Goal: Information Seeking & Learning: Check status

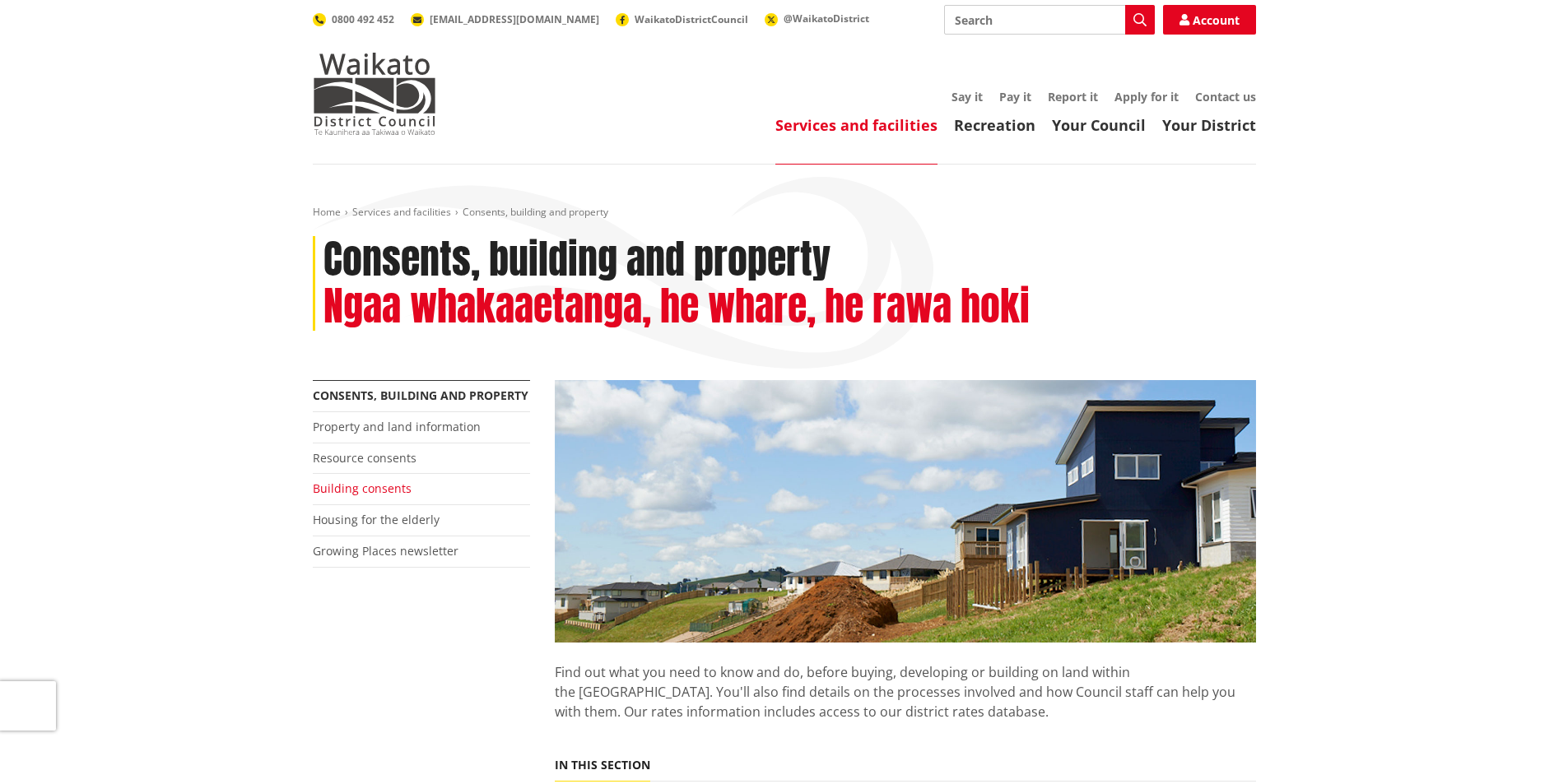
click at [354, 489] on link "Building consents" at bounding box center [362, 488] width 99 height 15
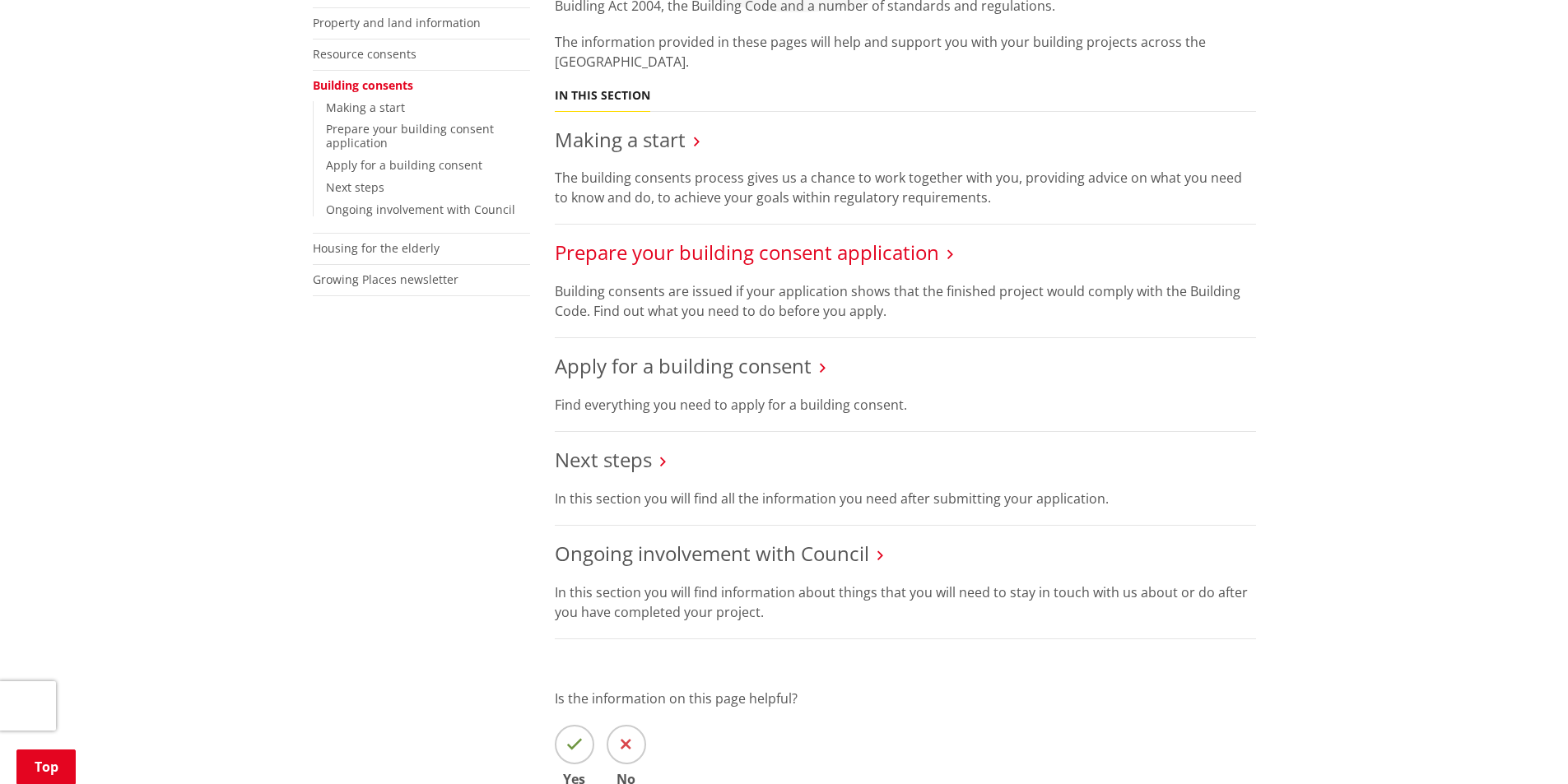
scroll to position [412, 0]
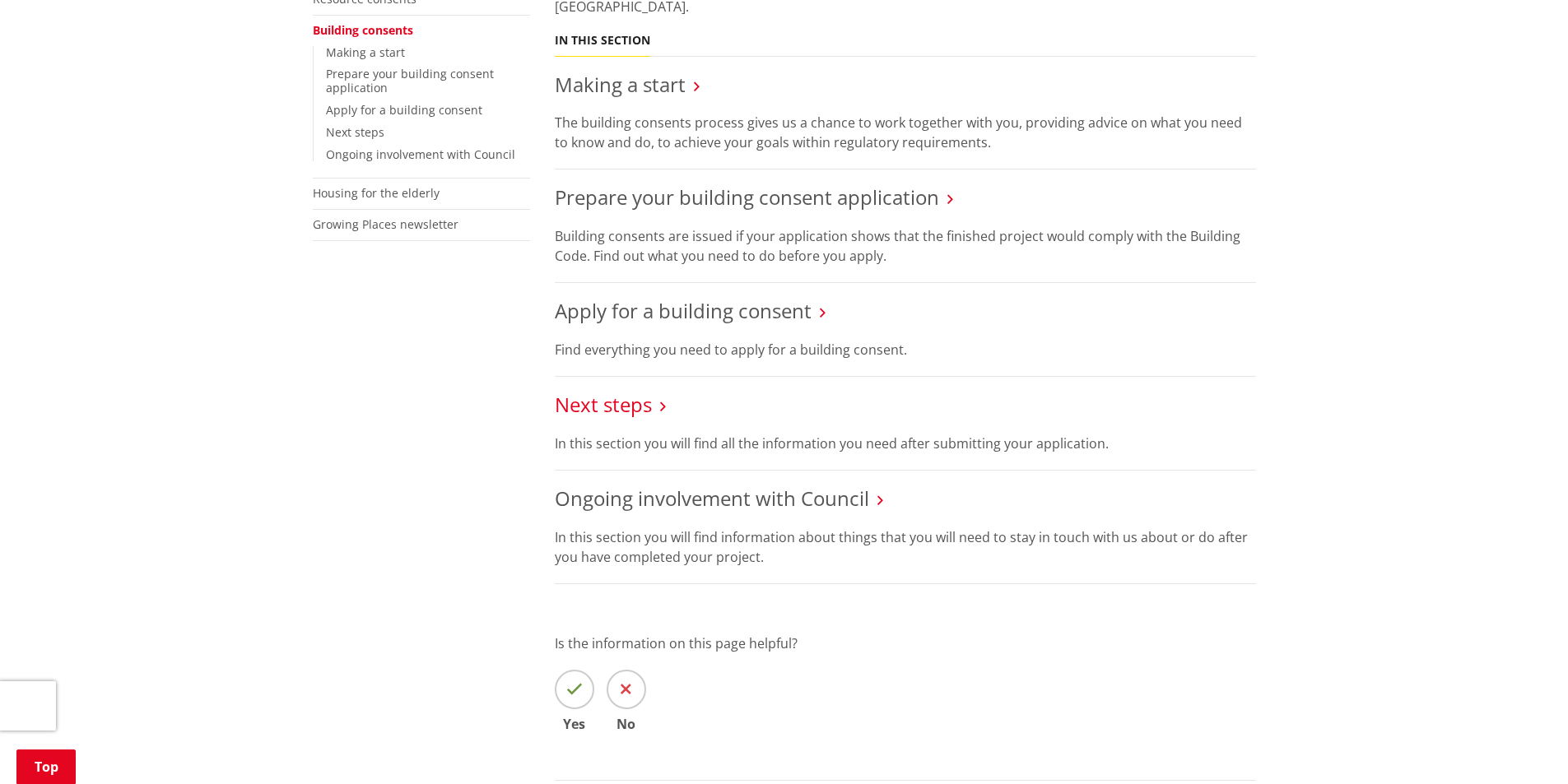
click at [610, 403] on link "Next steps" at bounding box center [603, 404] width 97 height 27
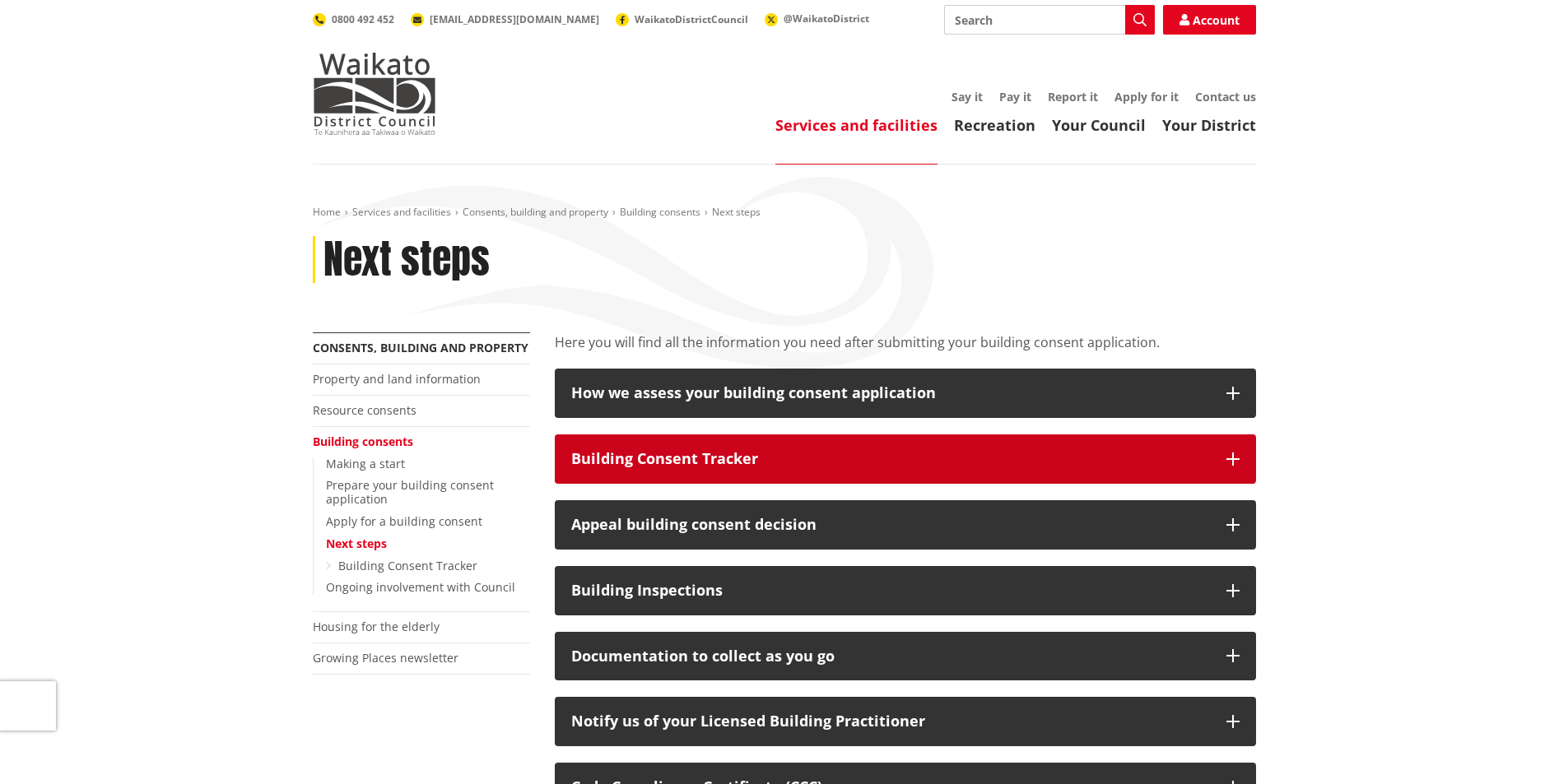
click at [673, 456] on div "Building Consent Tracker" at bounding box center [891, 459] width 639 height 16
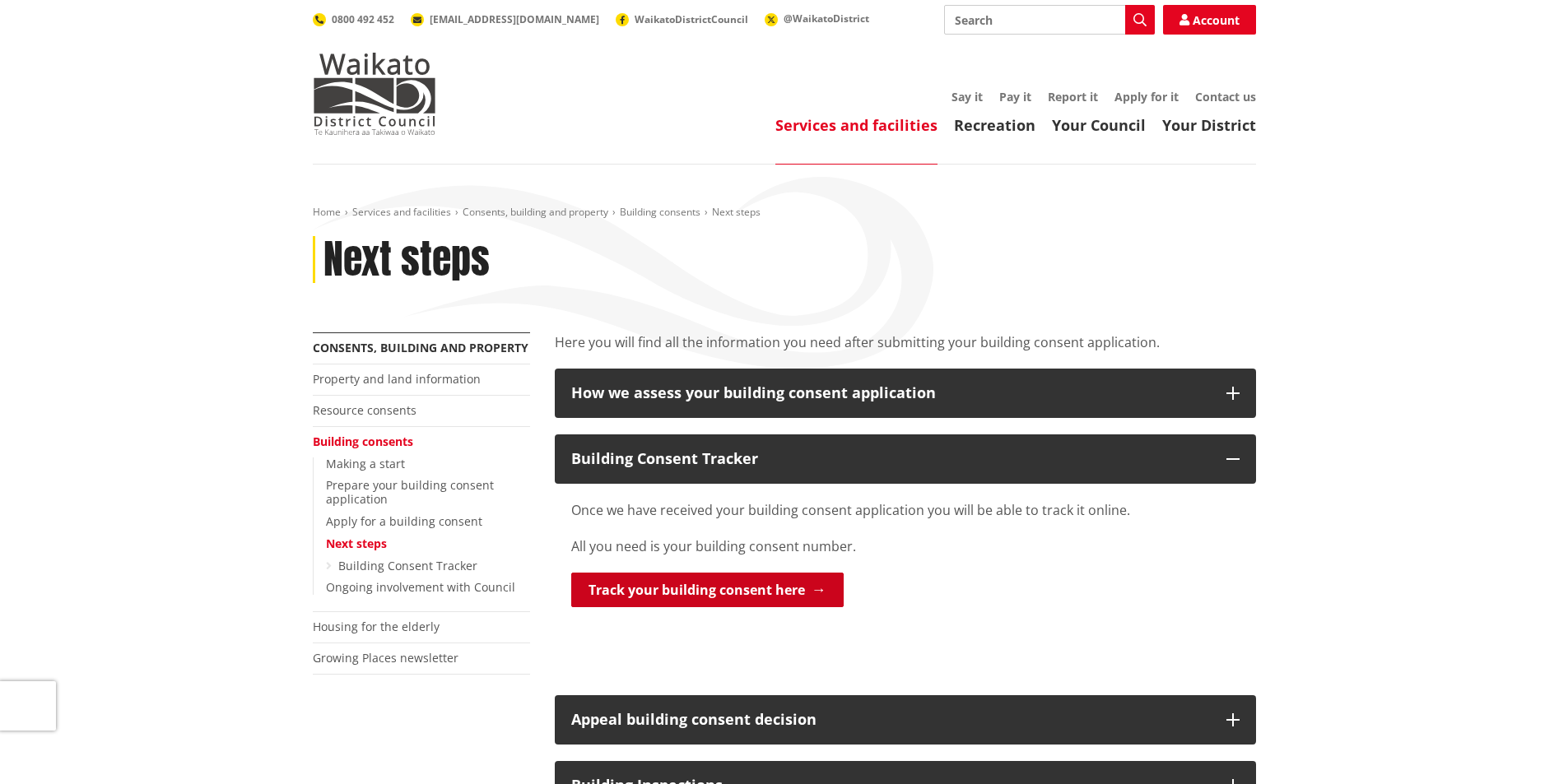
click at [677, 584] on link "Track your building consent here" at bounding box center [707, 590] width 272 height 35
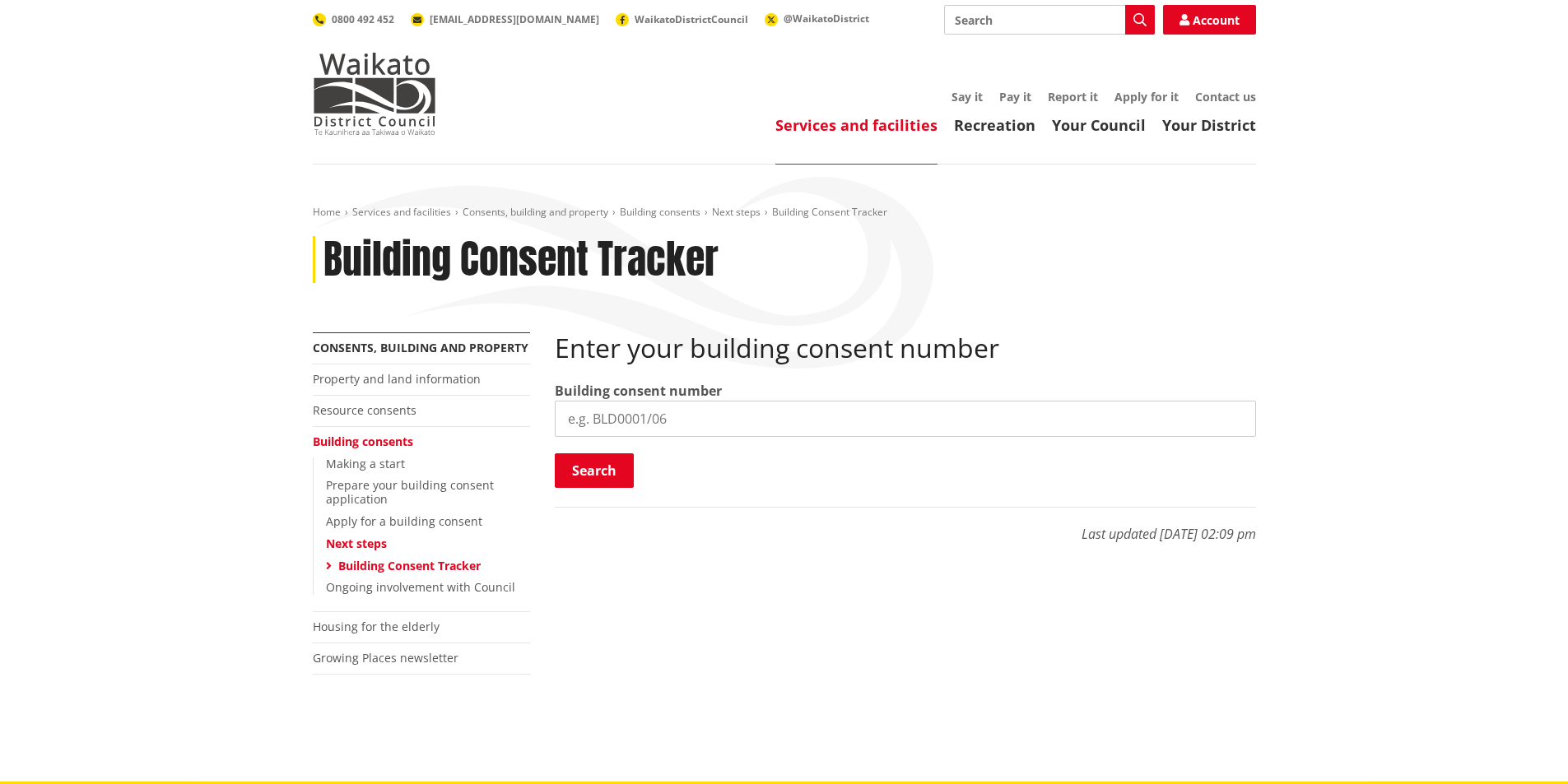
click at [610, 415] on input "search" at bounding box center [905, 419] width 701 height 36
type input "BLD1231/25"
click at [598, 465] on button "Search" at bounding box center [594, 470] width 79 height 35
